Goal: Task Accomplishment & Management: Complete application form

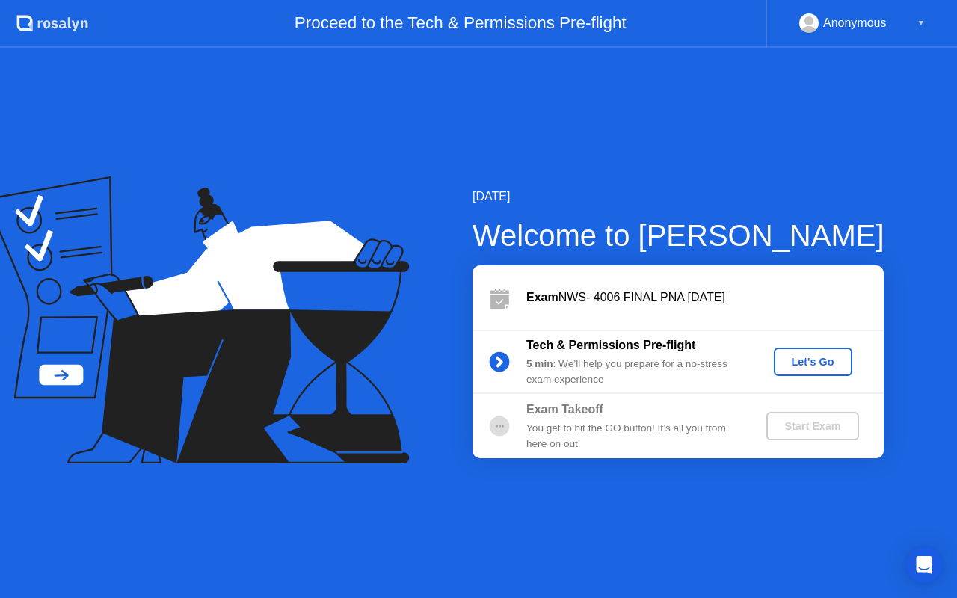
click at [806, 367] on div "Let's Go" at bounding box center [813, 362] width 67 height 12
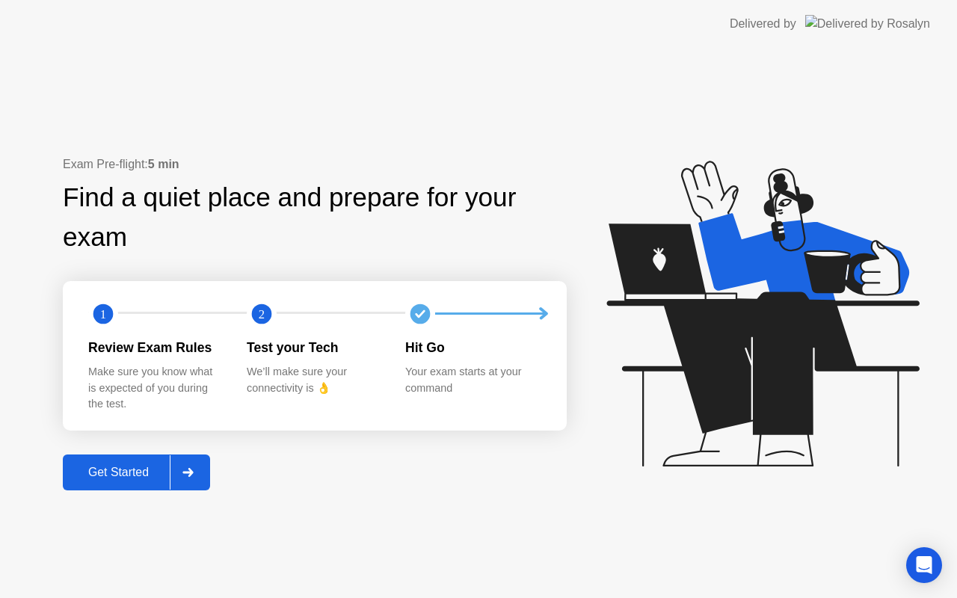
click at [105, 478] on div "Get Started" at bounding box center [118, 472] width 102 height 13
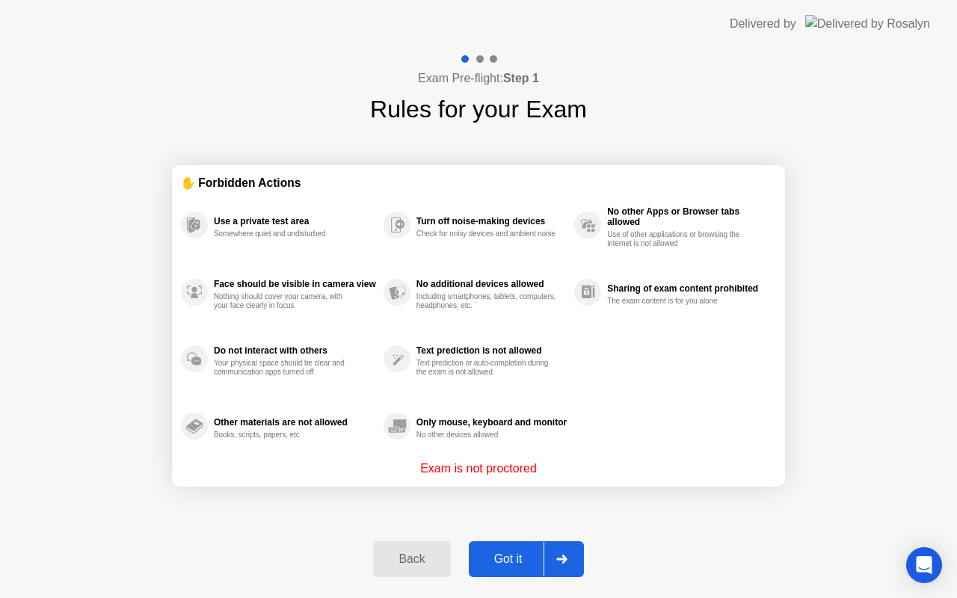
click at [495, 559] on div "Got it" at bounding box center [508, 558] width 70 height 13
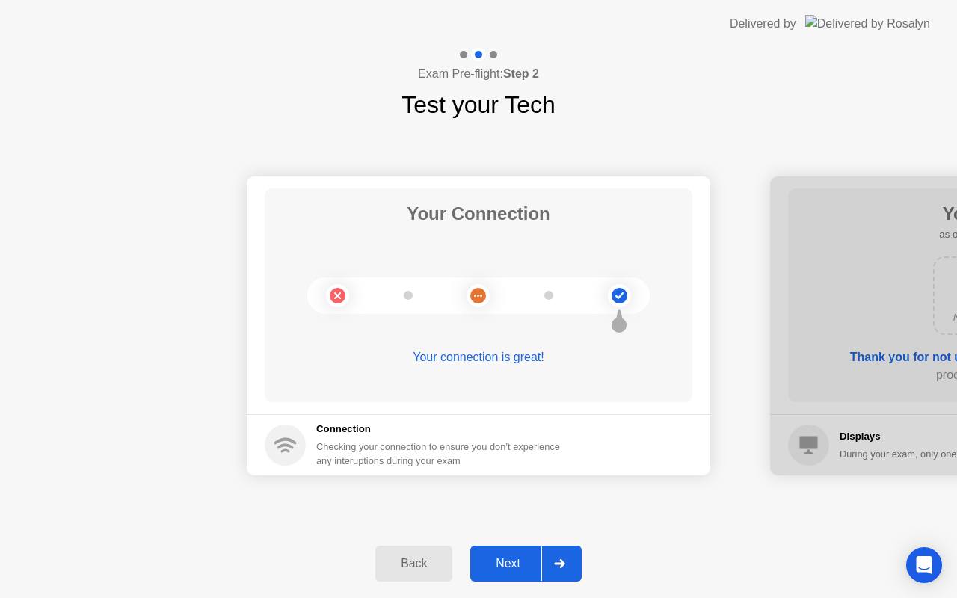
click at [509, 565] on div "Next" at bounding box center [508, 563] width 67 height 13
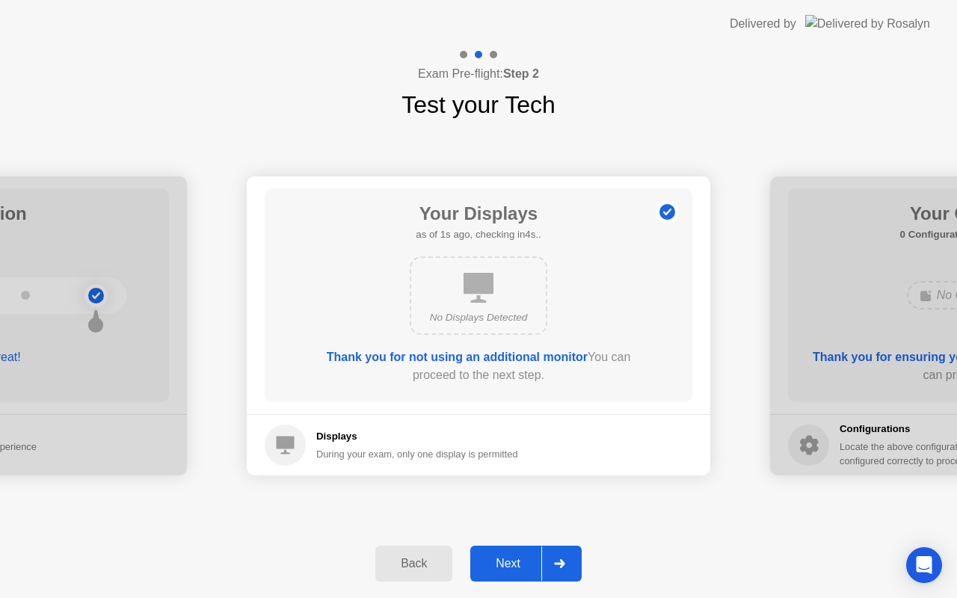
click at [509, 565] on div "Next" at bounding box center [508, 563] width 67 height 13
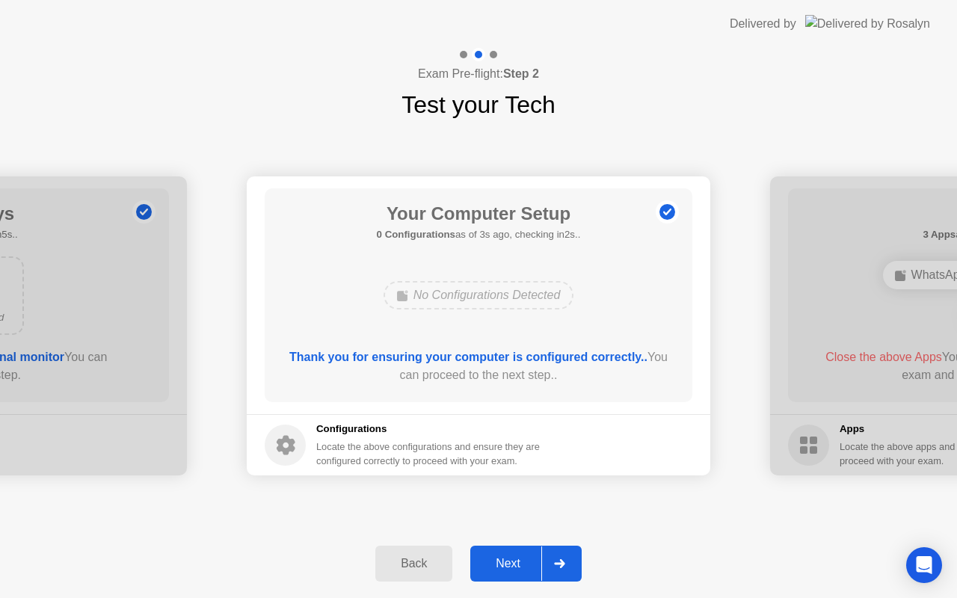
click at [509, 565] on div "Next" at bounding box center [508, 563] width 67 height 13
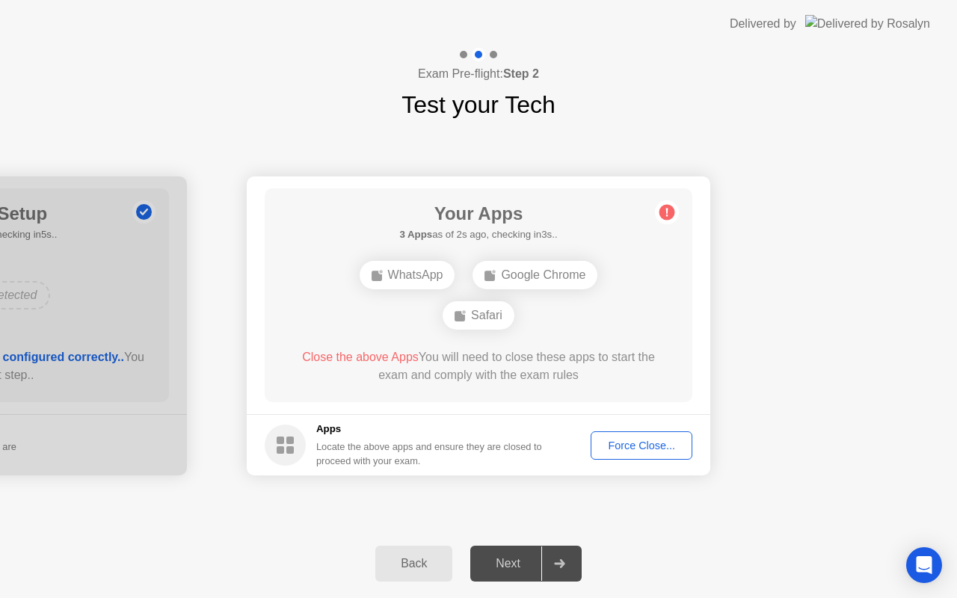
click at [637, 449] on div "Force Close..." at bounding box center [641, 445] width 91 height 12
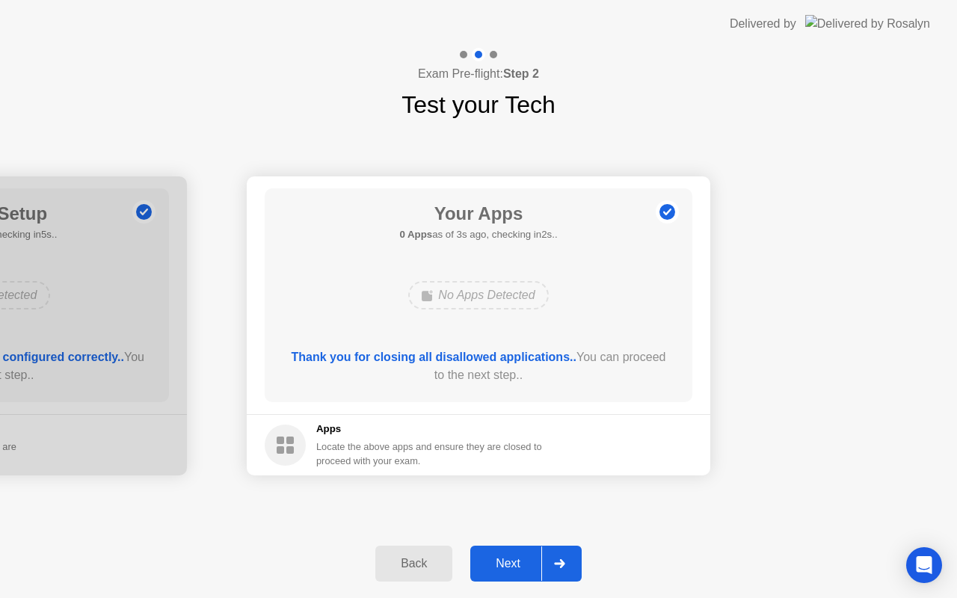
click at [500, 564] on div "Next" at bounding box center [508, 563] width 67 height 13
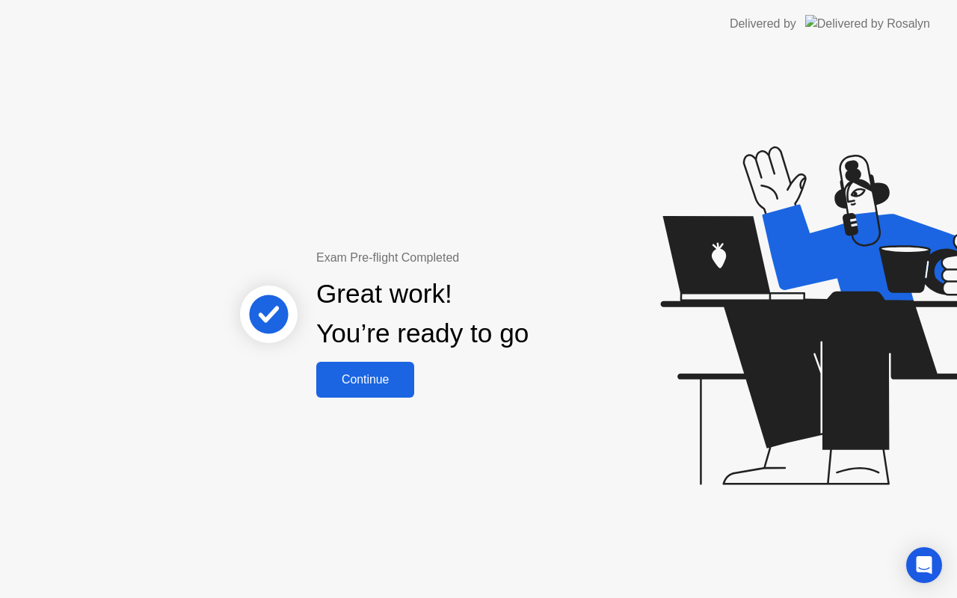
click at [363, 382] on div "Continue" at bounding box center [365, 379] width 89 height 13
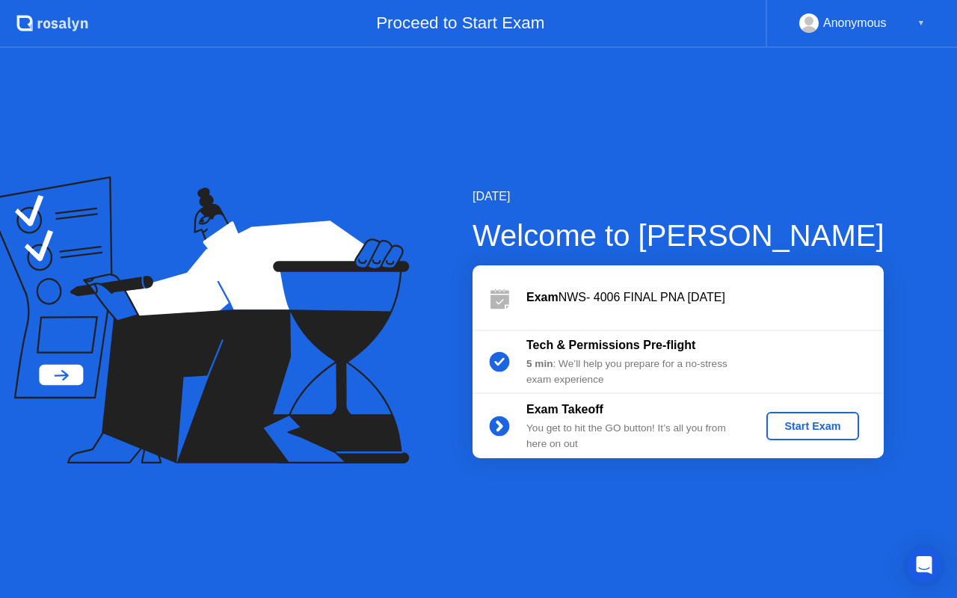
click at [800, 425] on div "Start Exam" at bounding box center [812, 426] width 80 height 12
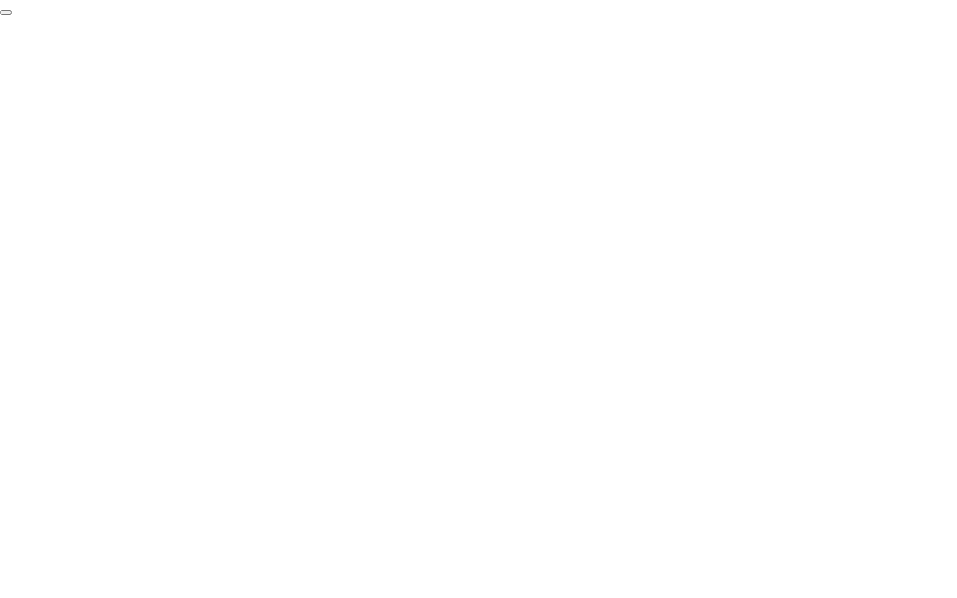
click div "End Proctoring Session"
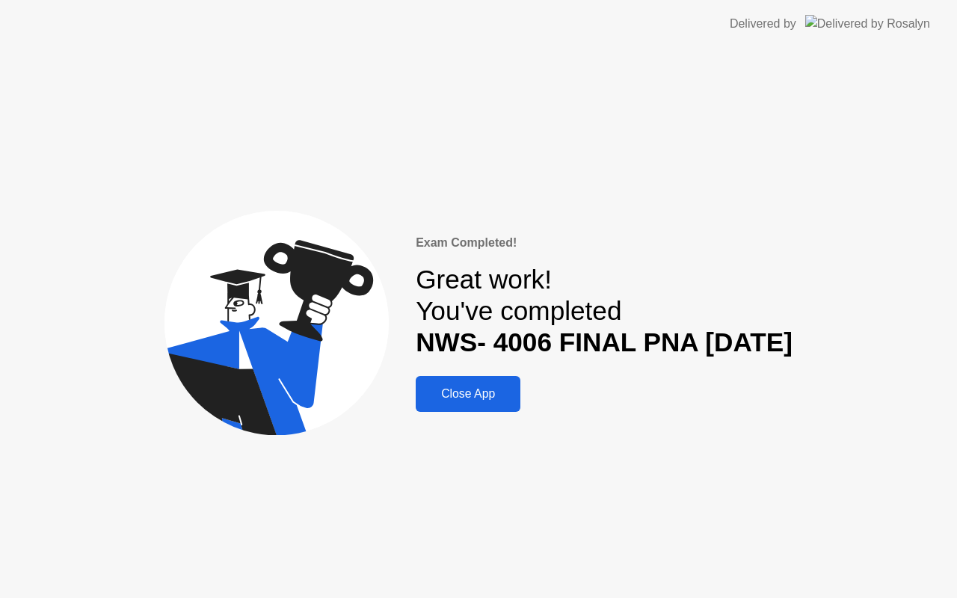
click at [457, 398] on div "Close App" at bounding box center [468, 393] width 96 height 13
